Goal: Understand process/instructions

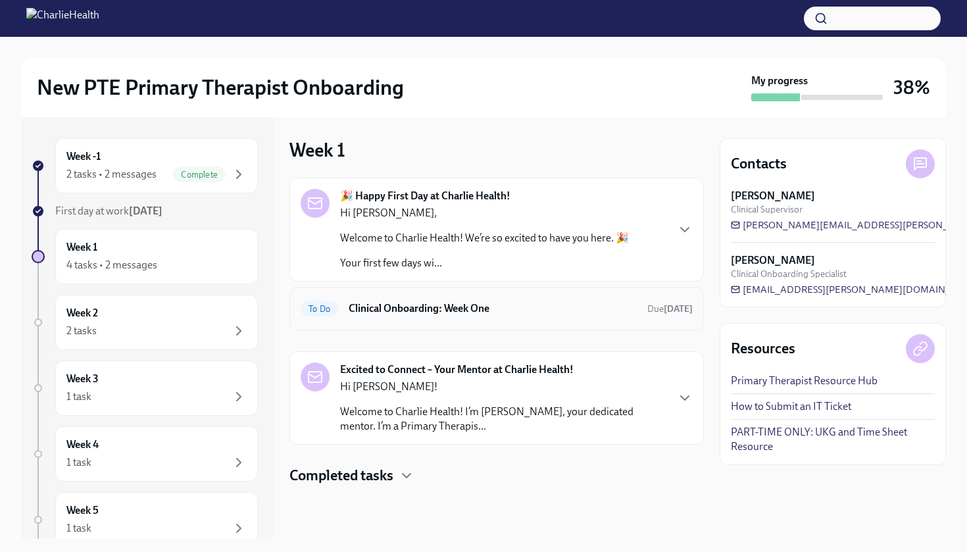
click at [476, 311] on h6 "Clinical Onboarding: Week One" at bounding box center [493, 308] width 288 height 14
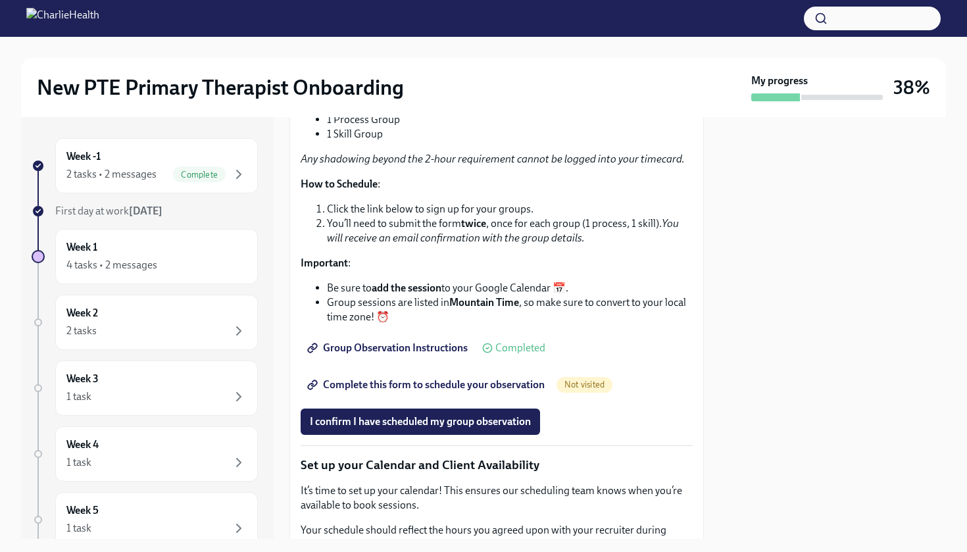
scroll to position [1723, 0]
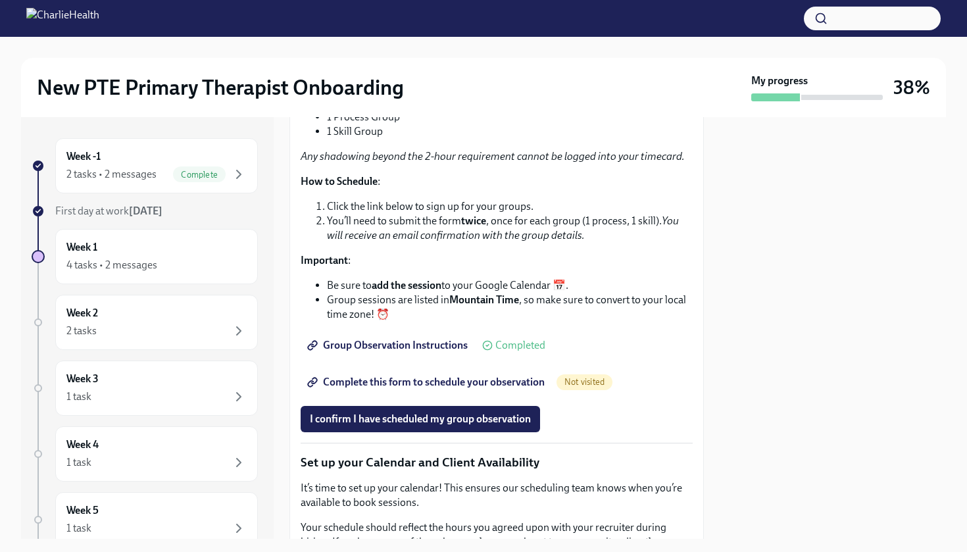
click at [395, 352] on span "Group Observation Instructions" at bounding box center [389, 345] width 158 height 13
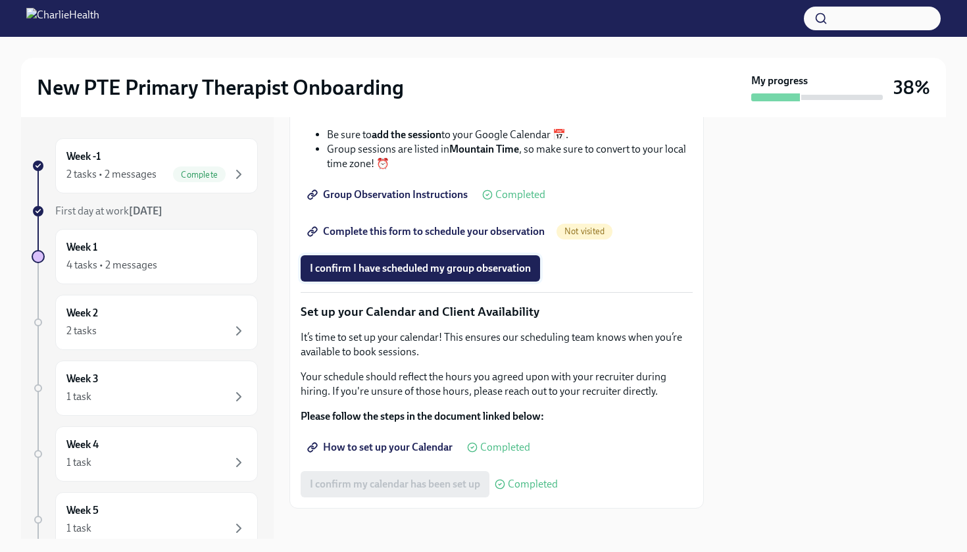
scroll to position [1865, 0]
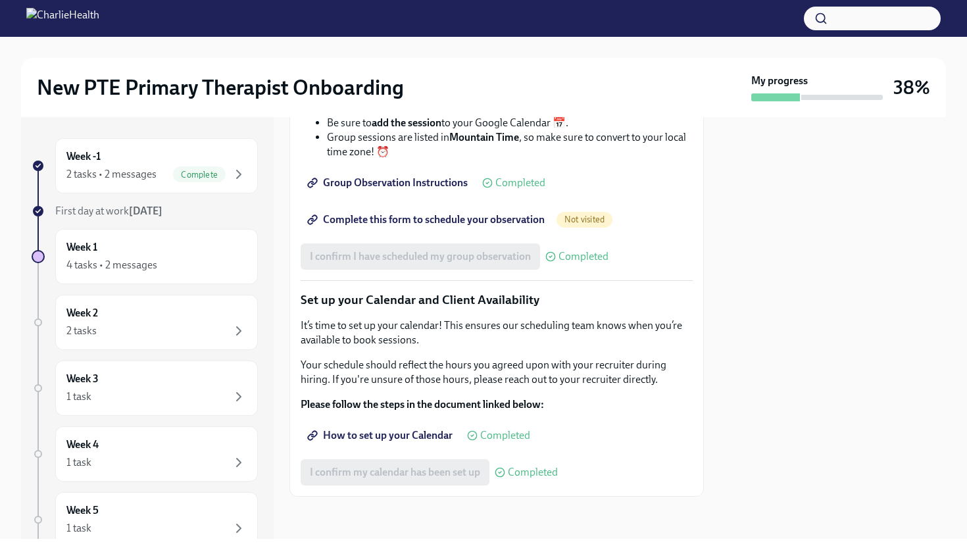
scroll to position [1997, 0]
click at [120, 250] on div "Week 1 4 tasks • 2 messages" at bounding box center [156, 256] width 180 height 33
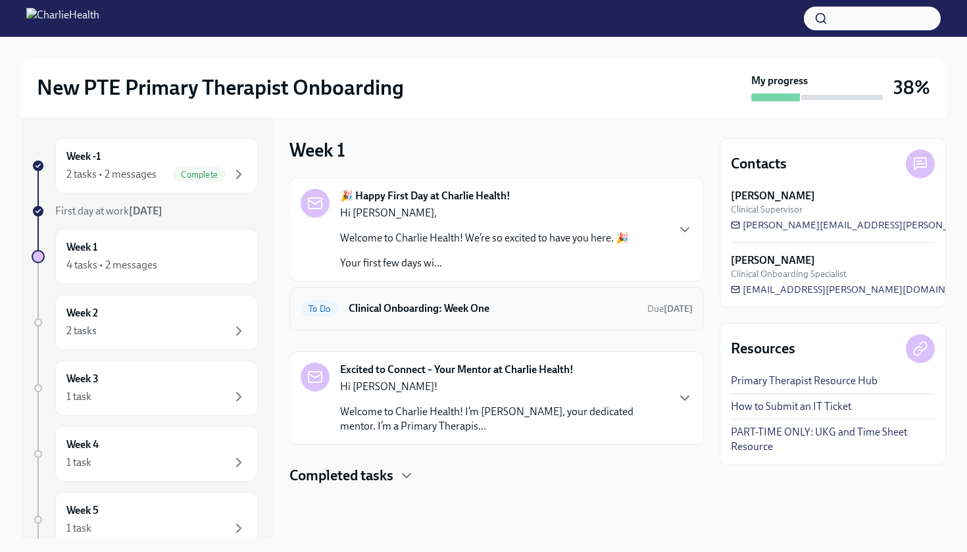
click at [538, 309] on h6 "Clinical Onboarding: Week One" at bounding box center [493, 308] width 288 height 14
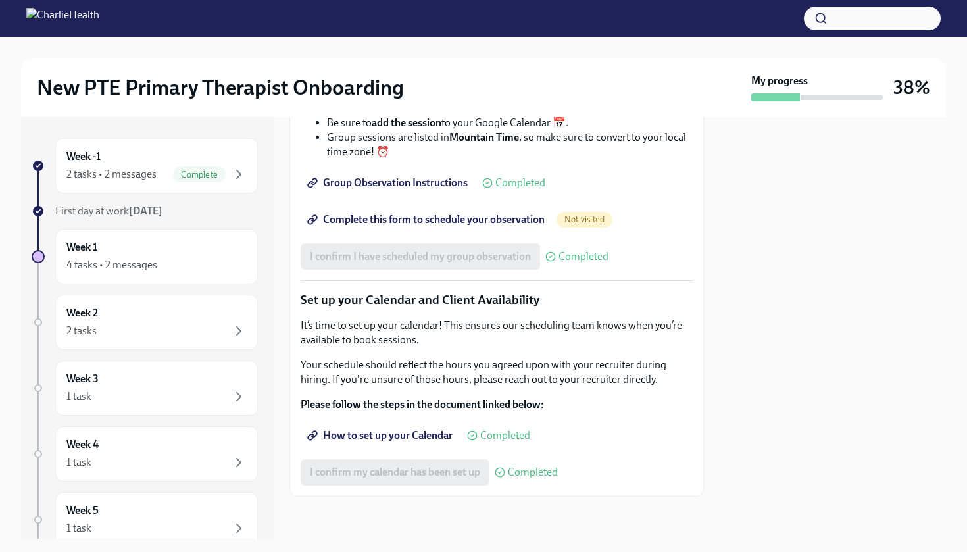
scroll to position [1997, 0]
click at [493, 218] on span "Complete this form to schedule your observation" at bounding box center [427, 219] width 235 height 13
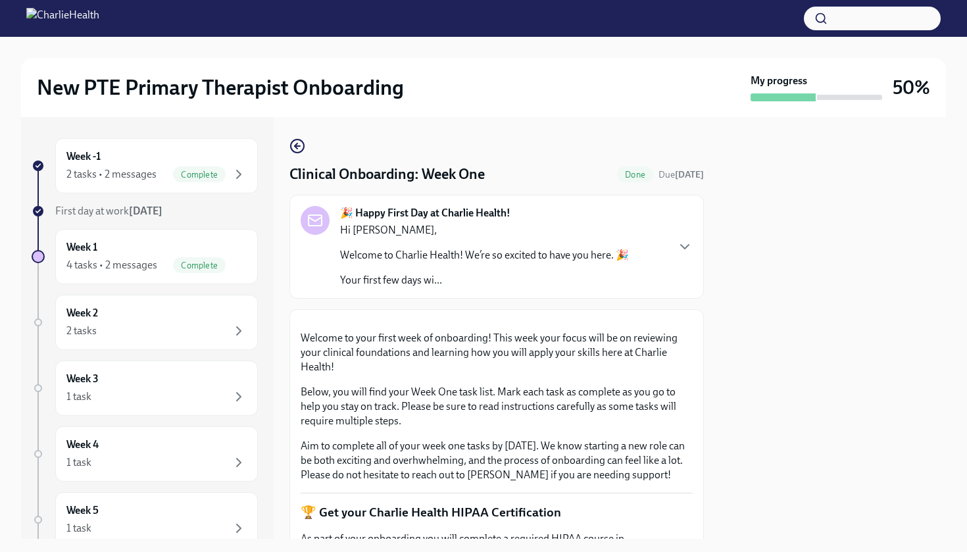
scroll to position [0, 0]
click at [147, 239] on div "Week 1 4 tasks • 2 messages Complete" at bounding box center [156, 256] width 203 height 55
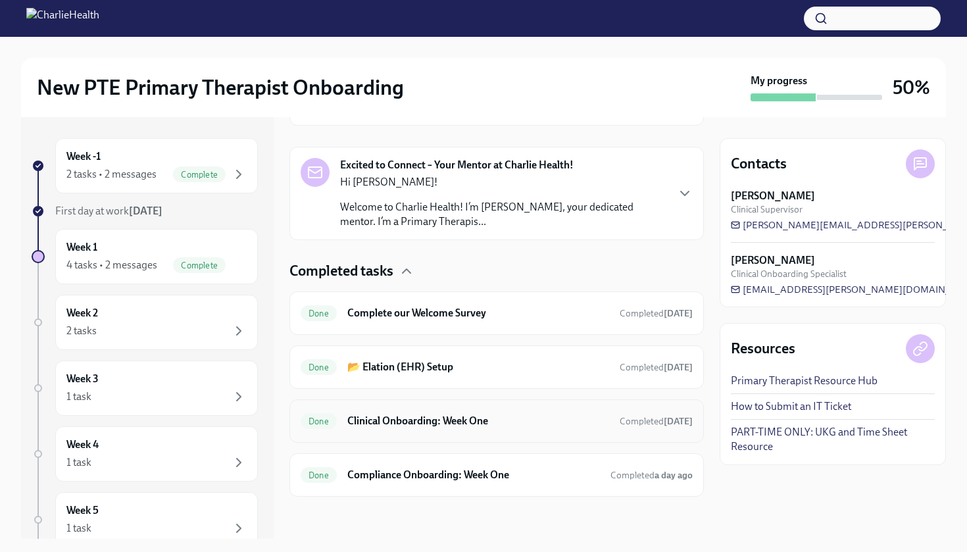
scroll to position [312, 0]
click at [401, 278] on icon "button" at bounding box center [407, 271] width 16 height 16
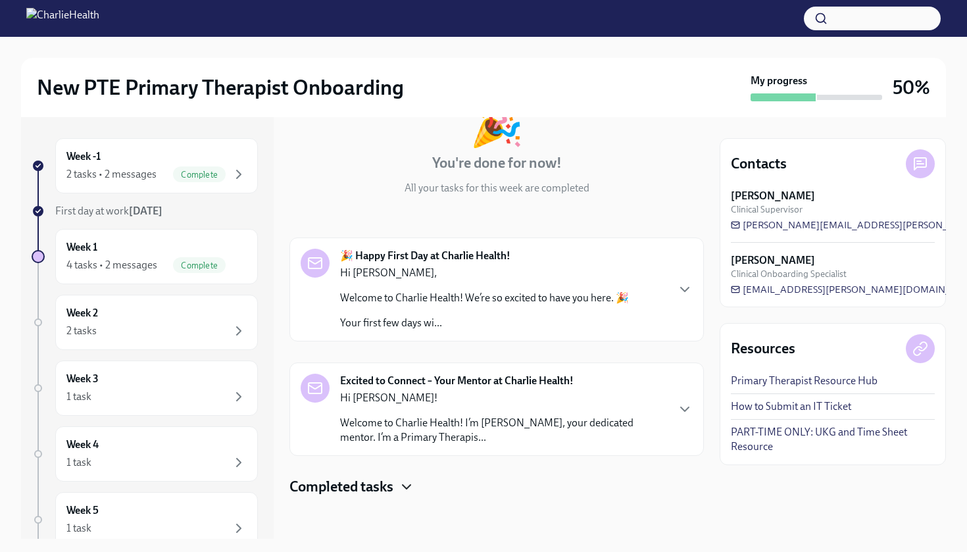
scroll to position [97, 0]
